Goal: Transaction & Acquisition: Purchase product/service

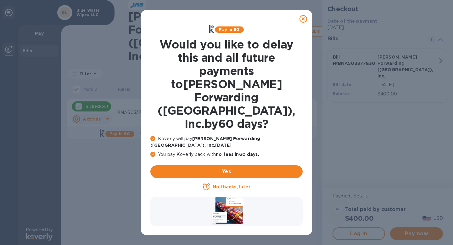
click at [300, 14] on div at bounding box center [303, 19] width 13 height 13
click at [303, 18] on icon at bounding box center [303, 19] width 8 height 8
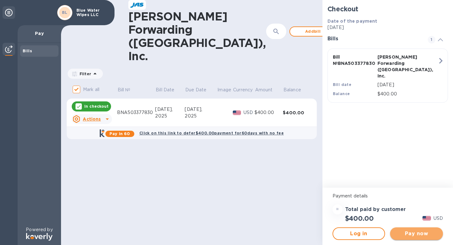
click at [412, 231] on span "Pay now" at bounding box center [416, 233] width 43 height 8
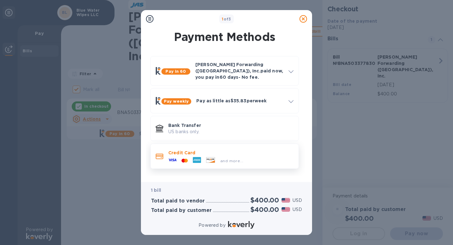
click at [210, 157] on icon at bounding box center [210, 159] width 8 height 5
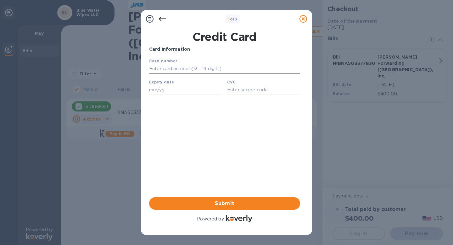
click at [186, 68] on input "text" at bounding box center [224, 68] width 151 height 9
type input "5156 7679 6791 0329"
type input "01/30"
type input "262"
click at [175, 144] on div "Card Information Your browser does not support iframes Submit Powered by" at bounding box center [224, 134] width 151 height 177
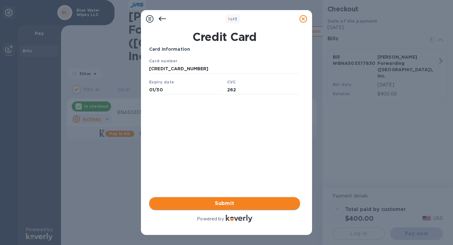
click at [221, 206] on span "Submit" at bounding box center [224, 203] width 141 height 8
click at [227, 202] on span "Submit" at bounding box center [224, 203] width 141 height 8
click at [218, 202] on span "Submit" at bounding box center [224, 203] width 141 height 8
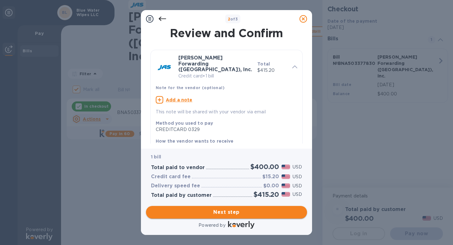
click at [246, 213] on span "Next step" at bounding box center [226, 212] width 151 height 8
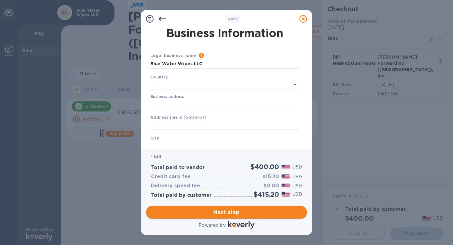
type input "United States"
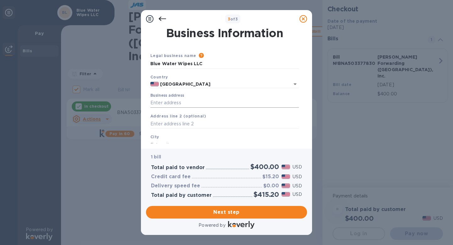
click at [177, 102] on input "Business address" at bounding box center [224, 102] width 148 height 9
type input "27A Melmore Gardens"
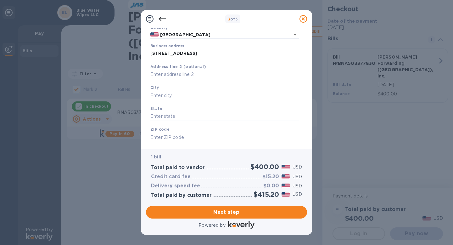
click at [182, 99] on input "text" at bounding box center [224, 95] width 148 height 9
type input "East Orange"
click at [178, 118] on input "text" at bounding box center [224, 116] width 148 height 9
type input "NJ"
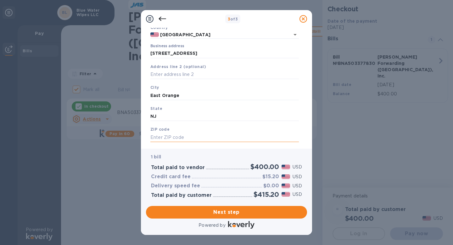
click at [178, 141] on input "text" at bounding box center [224, 136] width 148 height 9
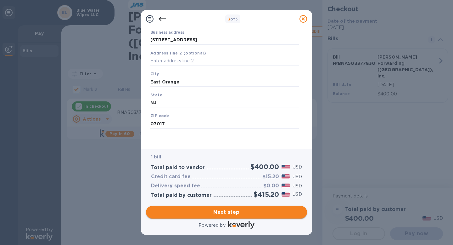
type input "07017"
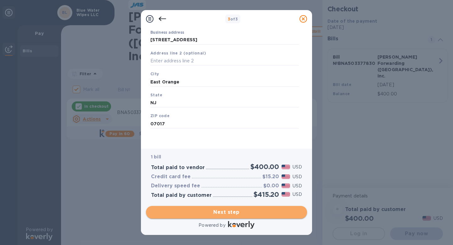
click at [235, 214] on span "Next step" at bounding box center [226, 212] width 151 height 8
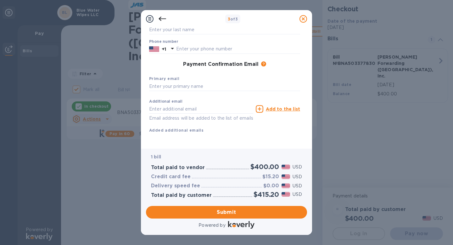
scroll to position [0, 0]
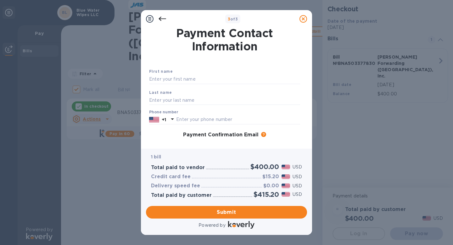
click at [163, 19] on icon at bounding box center [162, 19] width 8 height 8
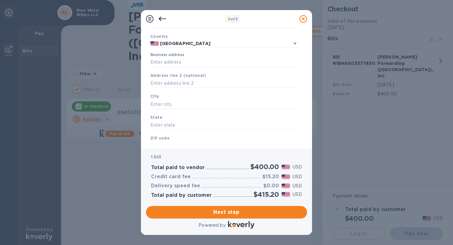
scroll to position [63, 0]
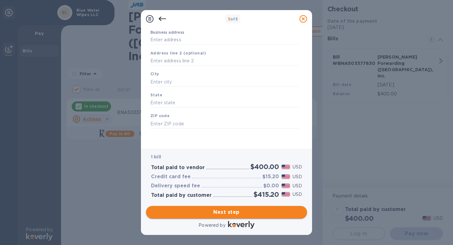
click at [219, 209] on span "Next step" at bounding box center [226, 212] width 151 height 8
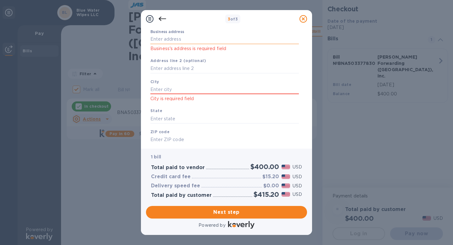
click at [171, 40] on input "Business address" at bounding box center [224, 39] width 148 height 9
type input "11 Pine Street"
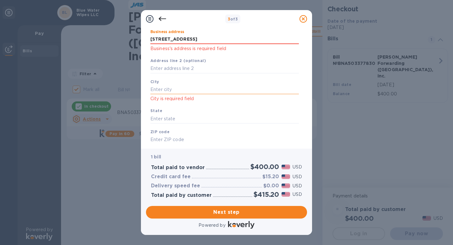
click at [183, 89] on input "text" at bounding box center [224, 89] width 148 height 9
type input "Montclair"
type input "NJ"
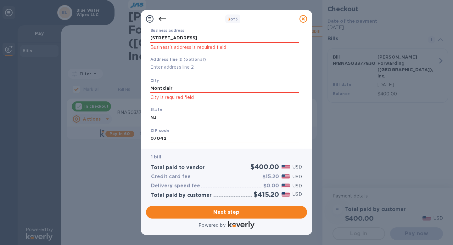
scroll to position [0, 0]
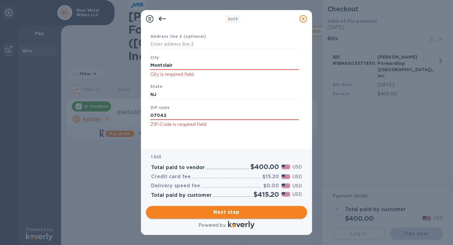
type input "07042"
click at [213, 211] on span "Next step" at bounding box center [226, 212] width 151 height 8
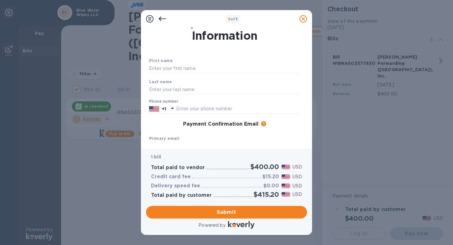
scroll to position [3, 0]
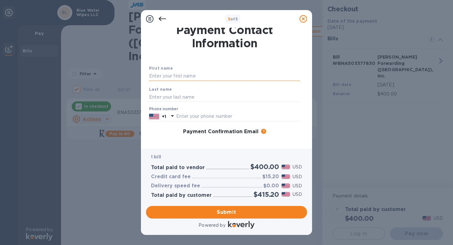
click at [192, 78] on input "text" at bounding box center [224, 75] width 151 height 9
type input "FATMA"
type input "OZBAY"
click at [197, 121] on input "text" at bounding box center [238, 116] width 124 height 9
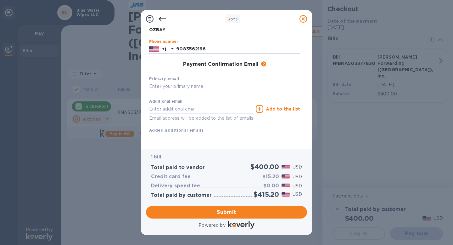
type input "9083562196"
click at [183, 82] on input "text" at bounding box center [224, 86] width 151 height 9
type input "I"
type input "info@bluewaterwipes.com"
click at [175, 104] on input "text" at bounding box center [201, 108] width 104 height 9
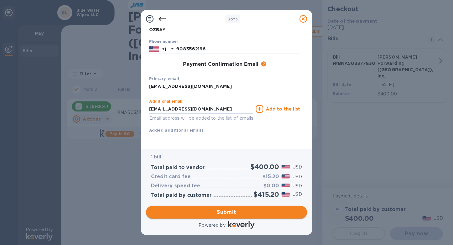
type input "yucetepeo@gmail.com"
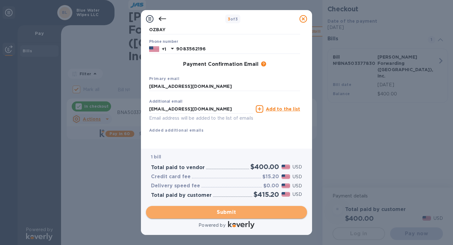
click at [230, 210] on span "Submit" at bounding box center [226, 212] width 151 height 8
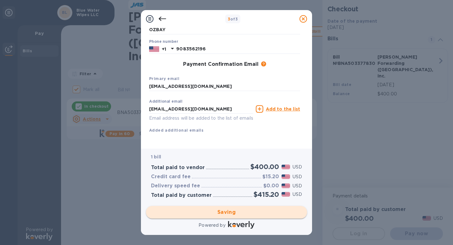
checkbox input "false"
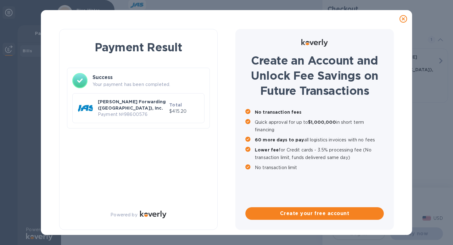
scroll to position [0, 0]
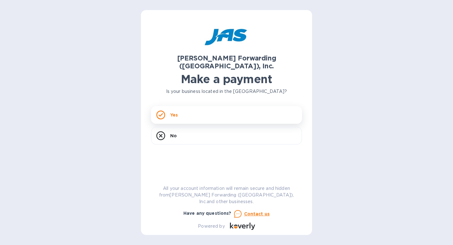
click at [219, 107] on div "Yes" at bounding box center [226, 115] width 151 height 18
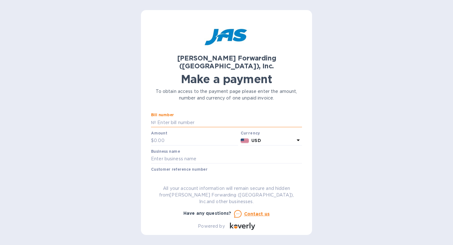
click at [206, 118] on input "text" at bounding box center [229, 122] width 146 height 9
paste input "BNA503377830"
type input "BNA503377830"
click at [167, 136] on input "text" at bounding box center [196, 140] width 84 height 9
type input "1,200"
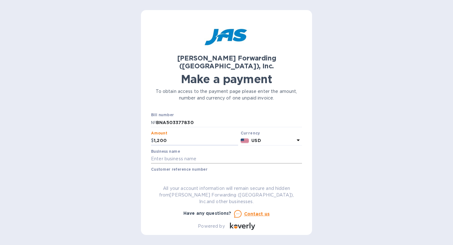
click at [163, 154] on input "text" at bounding box center [226, 158] width 151 height 9
type input "Blue Water Wipes LLC"
click at [182, 172] on input "text" at bounding box center [226, 176] width 151 height 9
type input "BLUWATMLR"
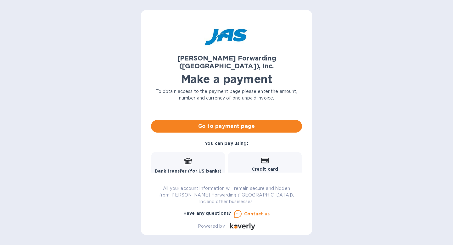
scroll to position [68, 0]
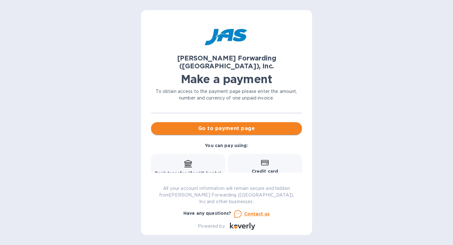
click at [202, 124] on span "Go to payment page" at bounding box center [226, 128] width 141 height 8
